Goal: Task Accomplishment & Management: Use online tool/utility

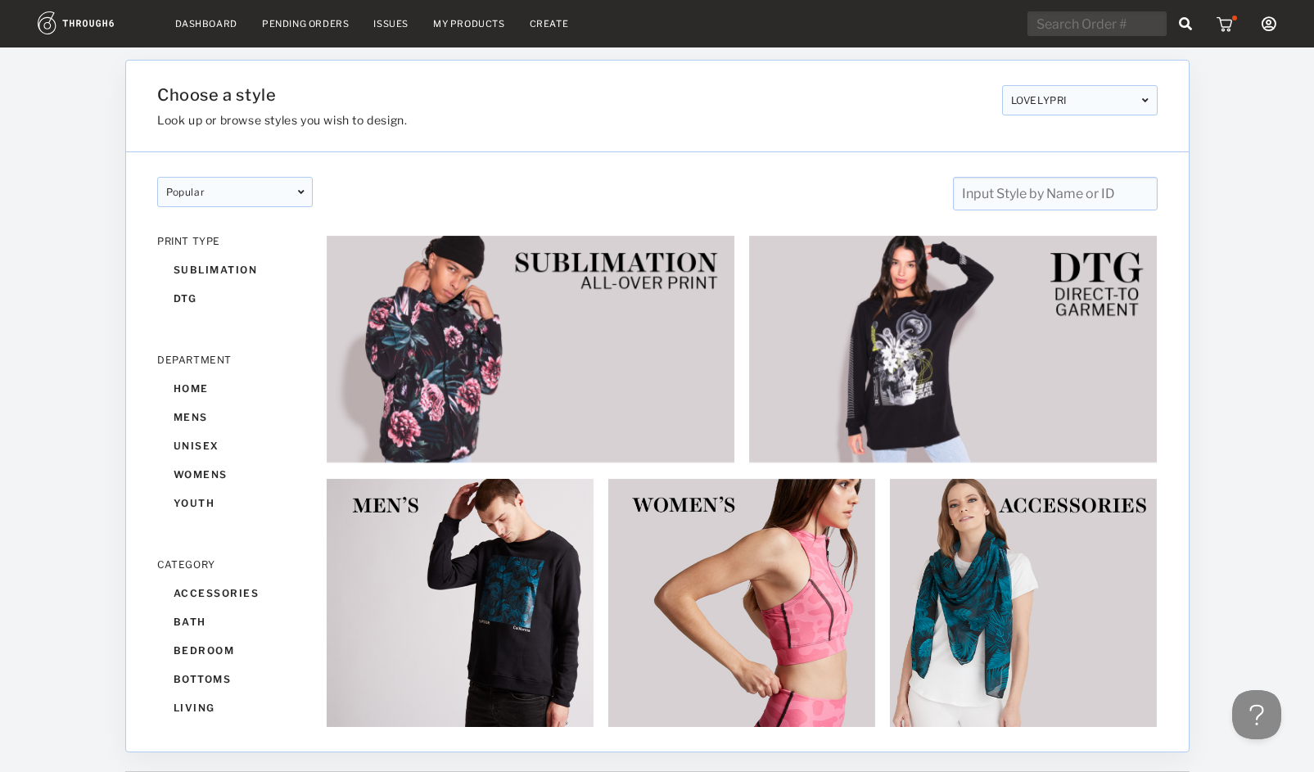
click at [488, 23] on link "My Products" at bounding box center [469, 23] width 72 height 11
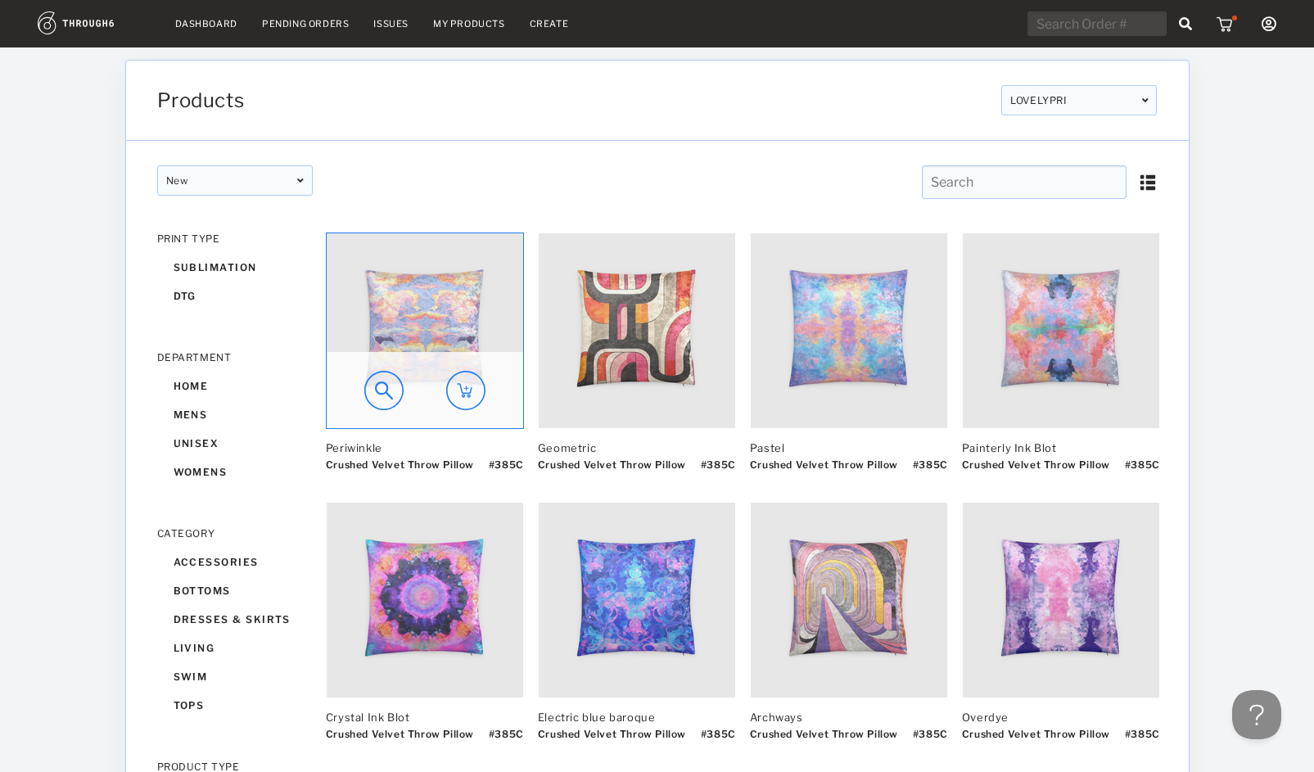
click at [411, 281] on img at bounding box center [425, 330] width 196 height 195
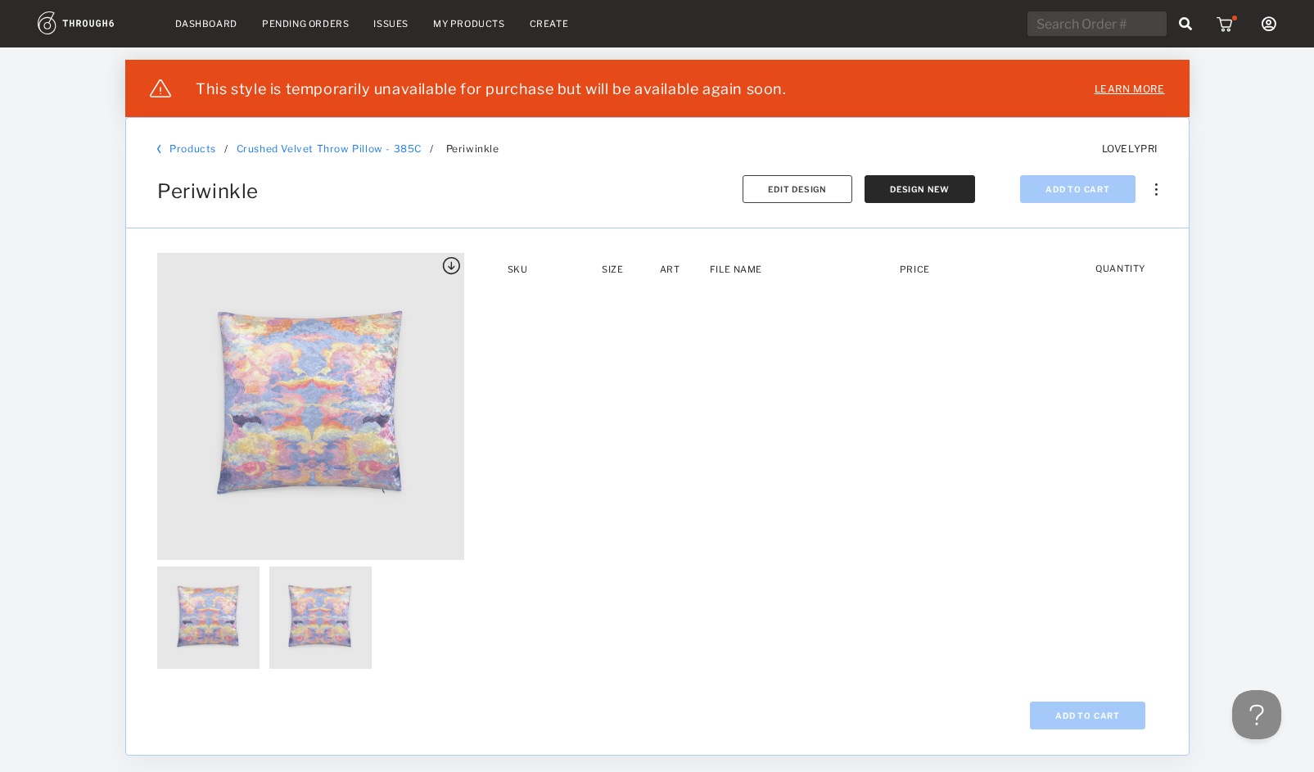
click at [496, 26] on link "My Products" at bounding box center [469, 23] width 72 height 11
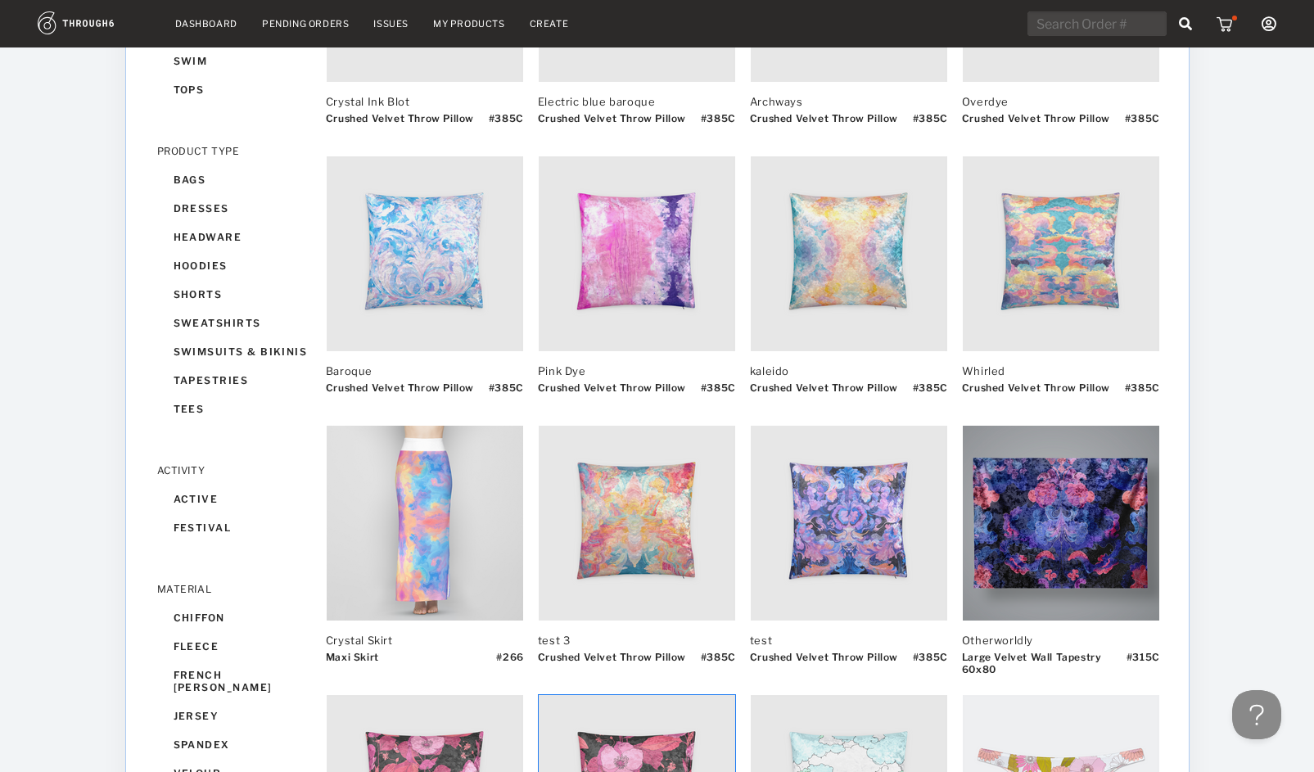
scroll to position [799, 0]
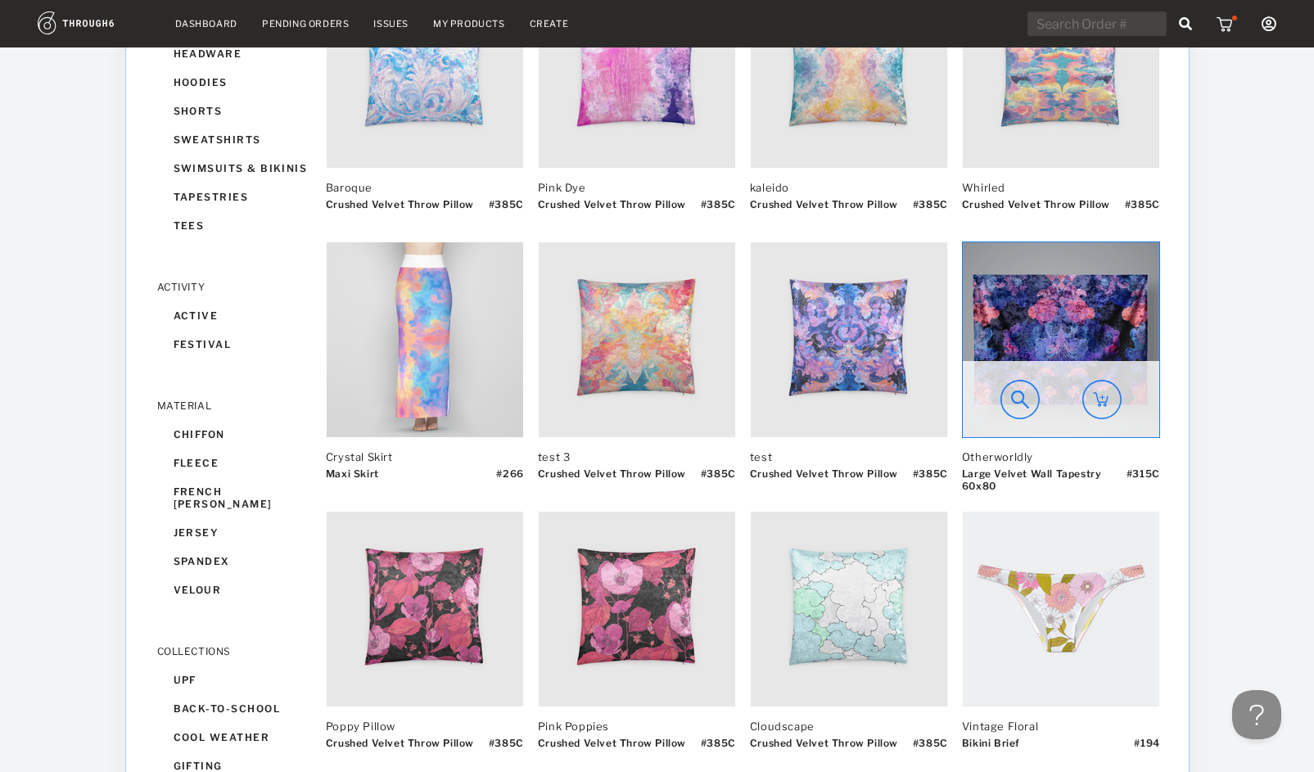
click at [1088, 294] on img at bounding box center [1061, 339] width 196 height 195
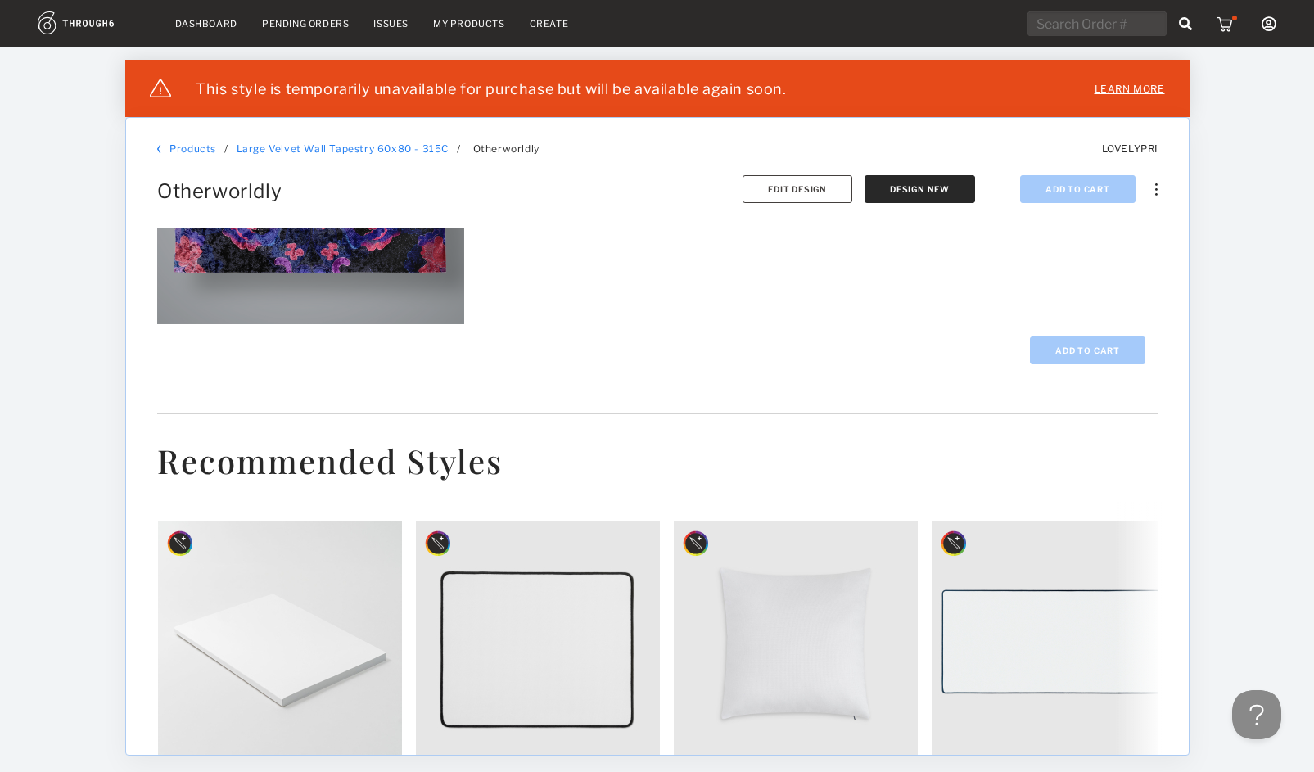
scroll to position [344, 0]
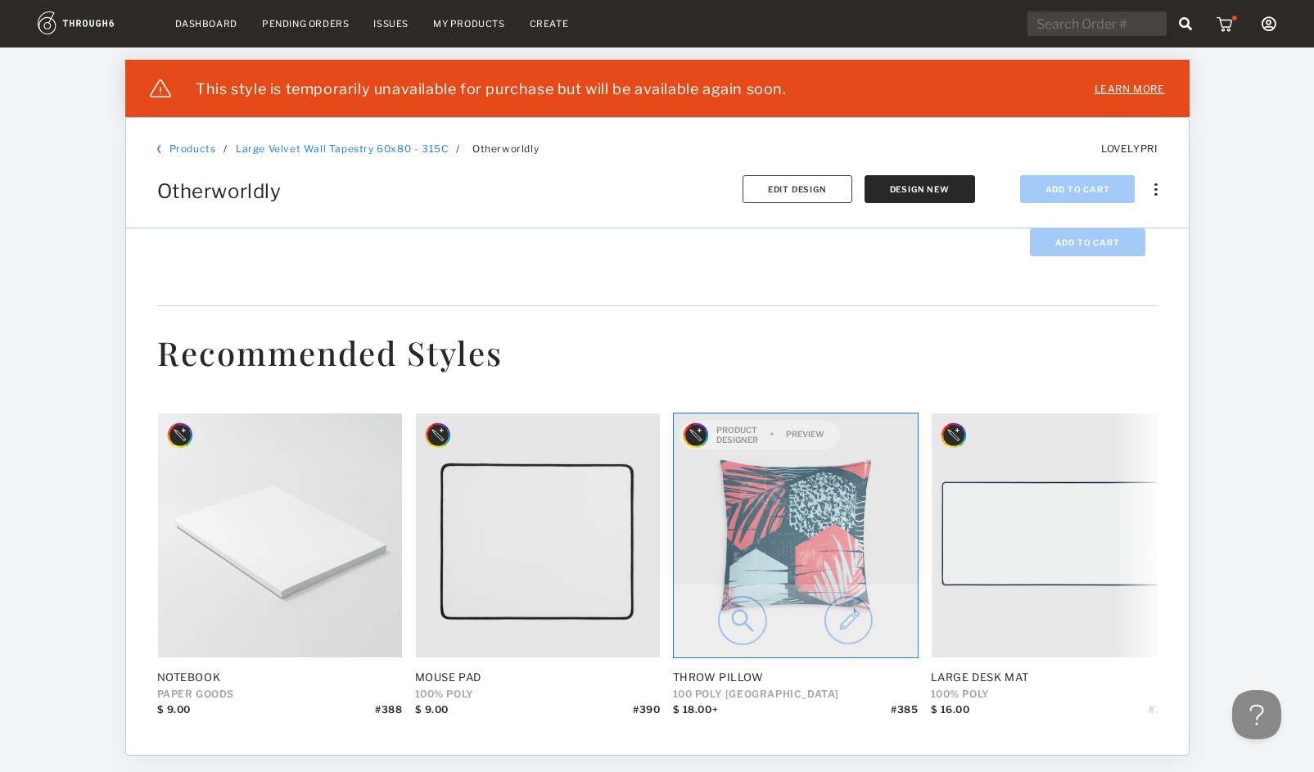
click at [814, 507] on img at bounding box center [796, 535] width 244 height 244
click at [840, 616] on img at bounding box center [848, 620] width 48 height 49
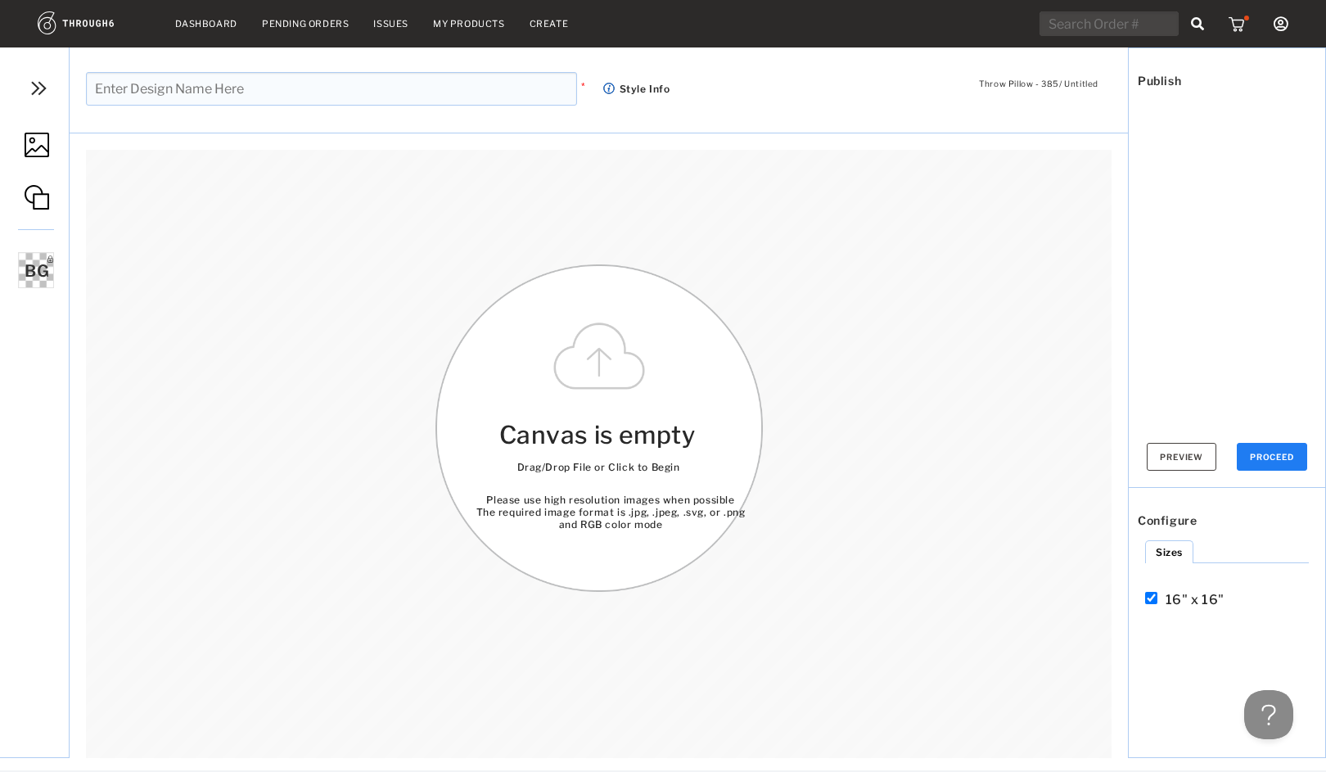
click at [201, 23] on link "Dashboard" at bounding box center [206, 23] width 62 height 11
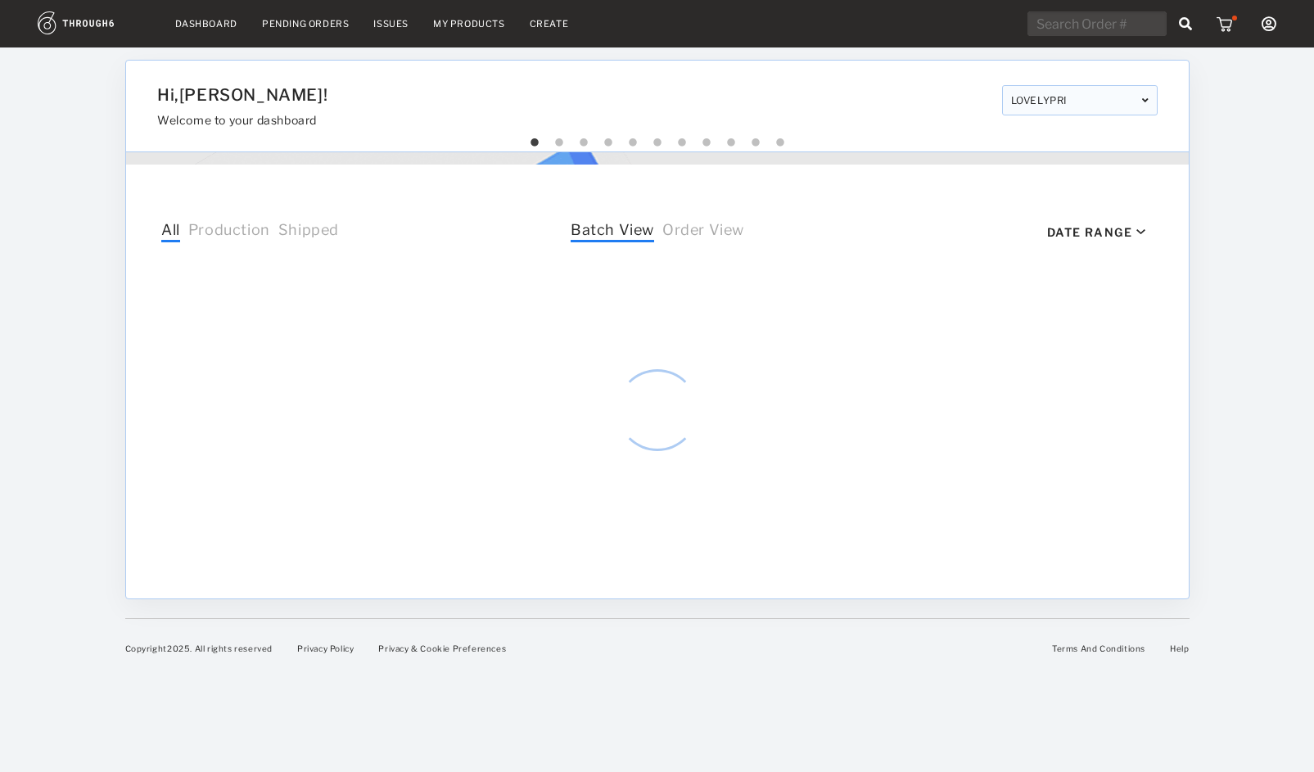
select select "8"
select select "2025"
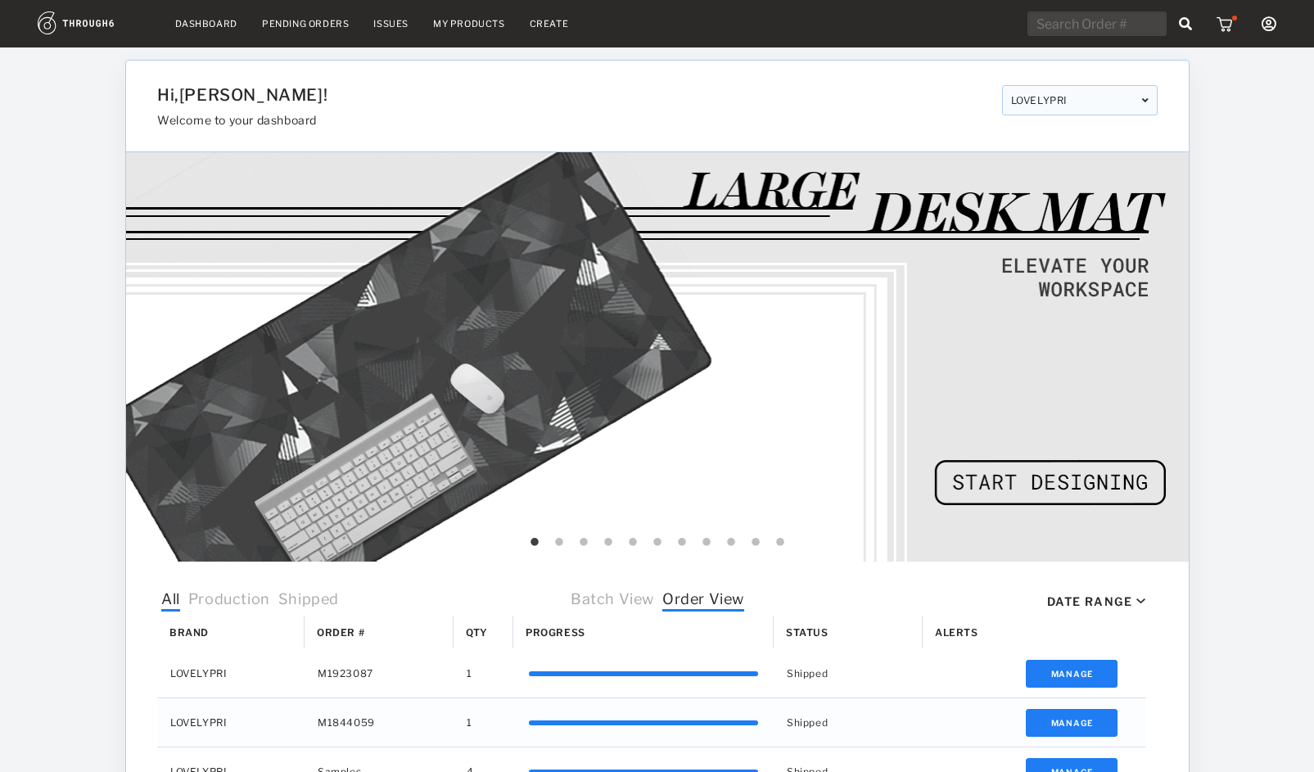
click at [560, 25] on link "Create" at bounding box center [549, 23] width 39 height 11
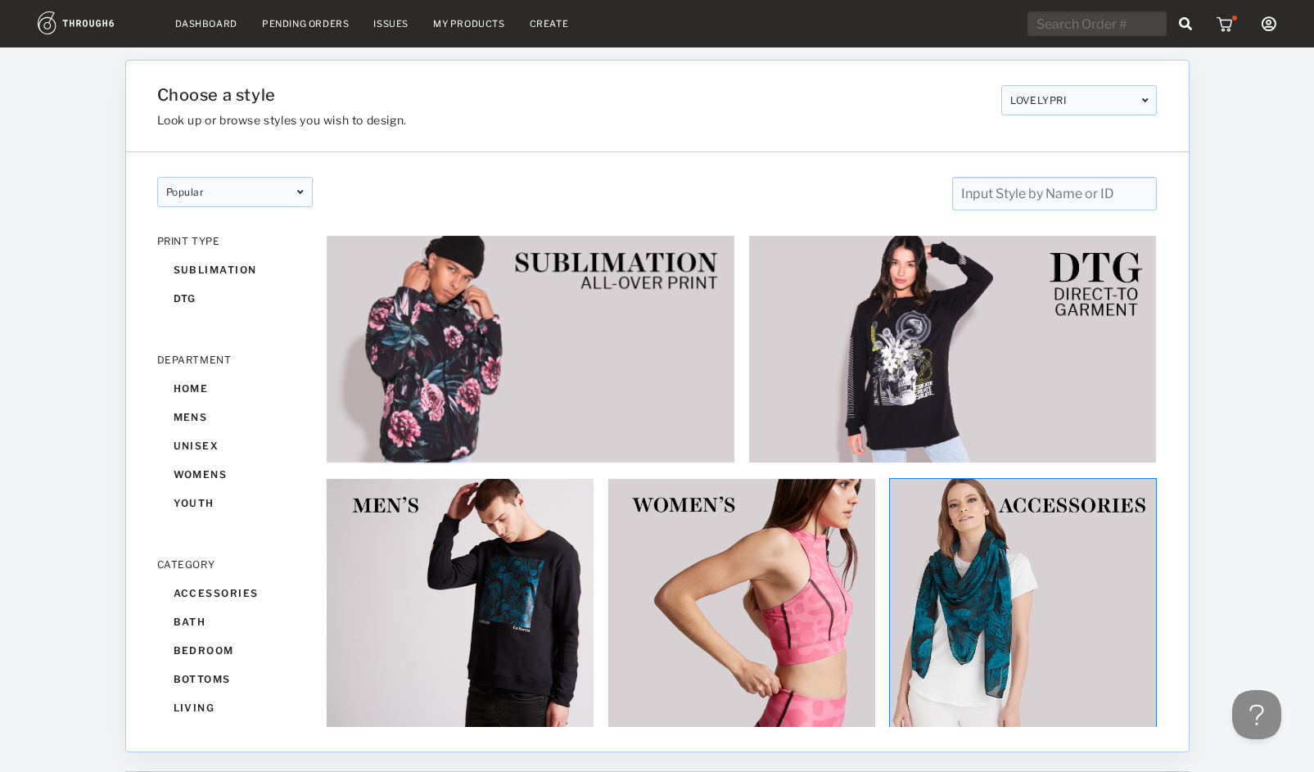
click at [1096, 556] on img at bounding box center [1023, 612] width 268 height 268
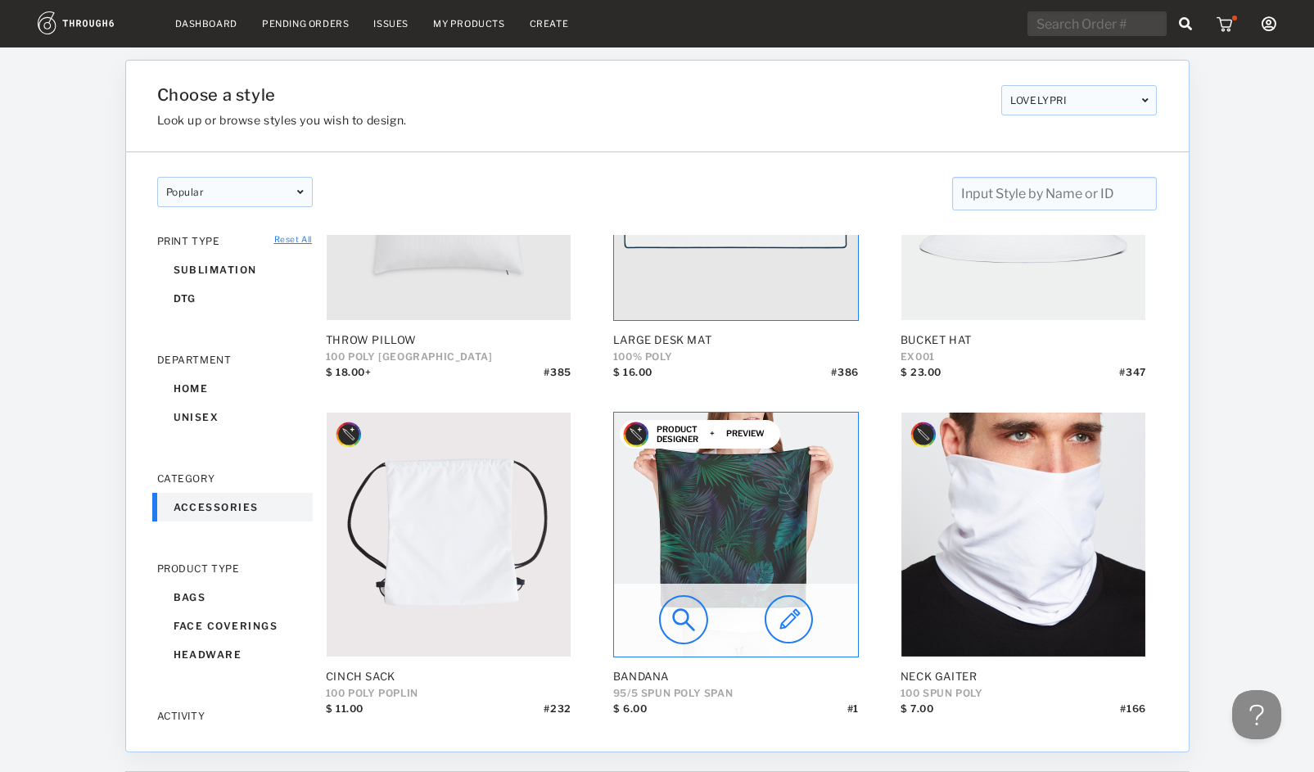
scroll to position [53, 0]
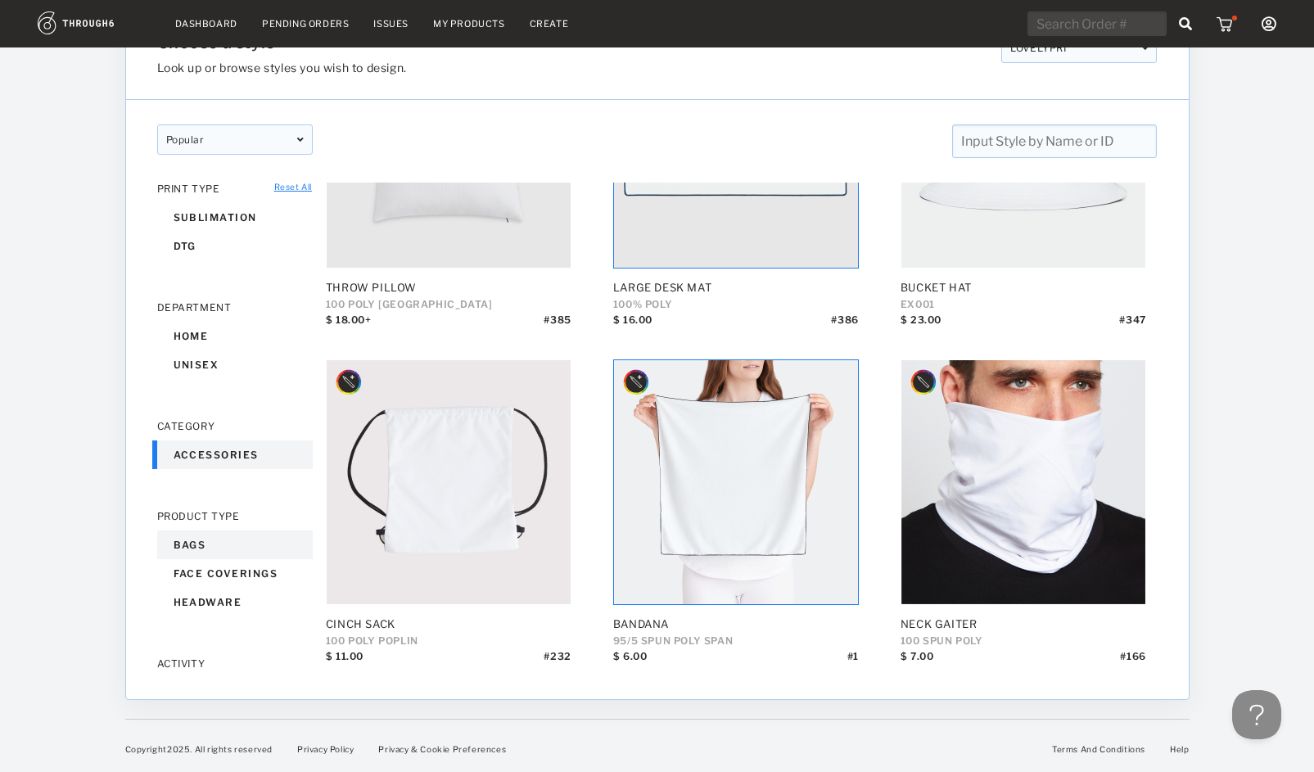
click at [183, 541] on div "bags" at bounding box center [235, 544] width 156 height 29
